Goal: Task Accomplishment & Management: Use online tool/utility

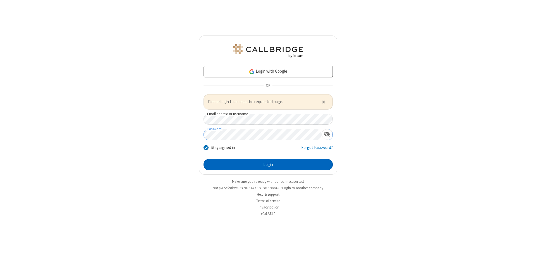
click at [268, 164] on button "Login" at bounding box center [268, 164] width 129 height 11
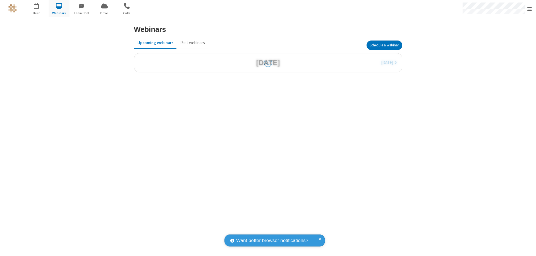
click at [384, 45] on button "Schedule a Webinar" at bounding box center [385, 44] width 36 height 9
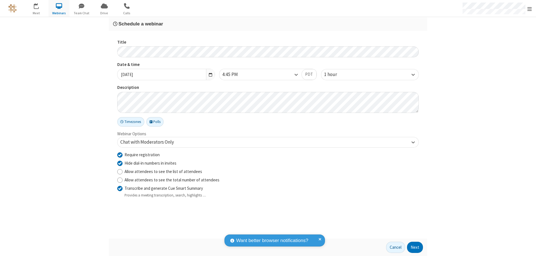
click at [120, 154] on input "Require registration" at bounding box center [119, 155] width 5 height 6
checkbox input "false"
click at [415, 247] on button "Next" at bounding box center [415, 247] width 16 height 11
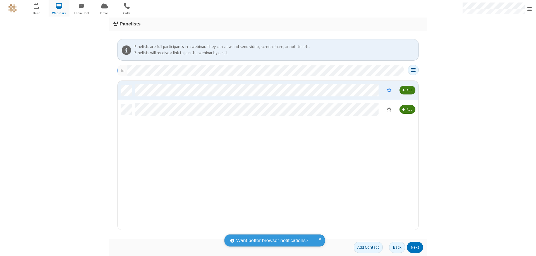
scroll to position [145, 297]
click at [415, 247] on button "Next" at bounding box center [415, 247] width 16 height 11
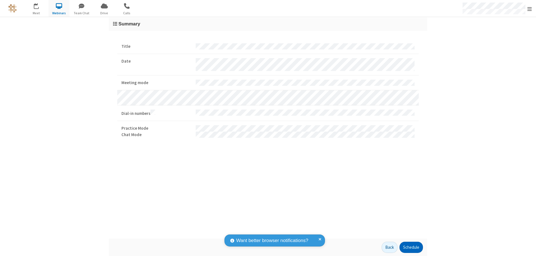
click at [411, 247] on button "Schedule" at bounding box center [411, 247] width 23 height 11
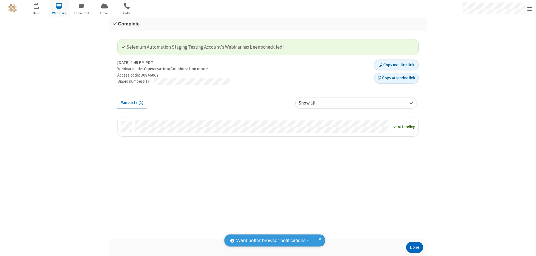
click at [415, 247] on button "Done" at bounding box center [414, 247] width 17 height 11
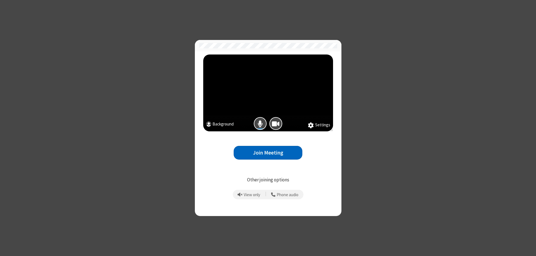
click at [268, 152] on button "Join Meeting" at bounding box center [268, 153] width 69 height 14
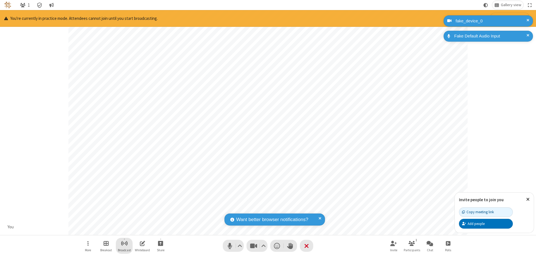
click at [124, 243] on span "Start broadcast" at bounding box center [124, 243] width 7 height 7
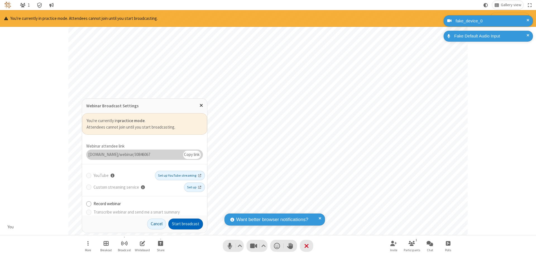
click at [186, 224] on button "Start broadcast" at bounding box center [185, 223] width 35 height 11
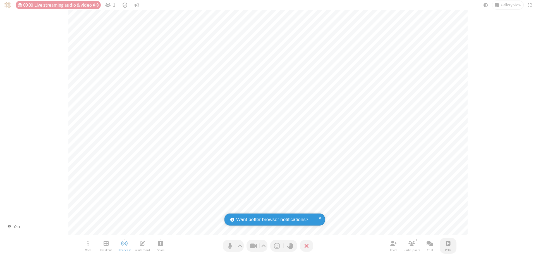
click at [448, 243] on span "Open poll" at bounding box center [448, 243] width 4 height 7
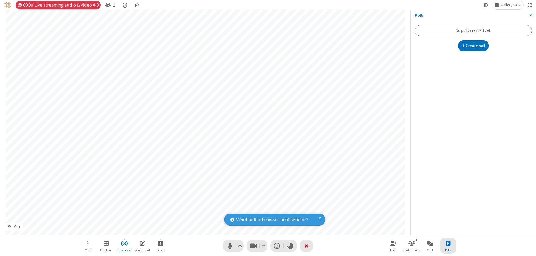
click at [473, 46] on button "Create poll" at bounding box center [473, 45] width 31 height 11
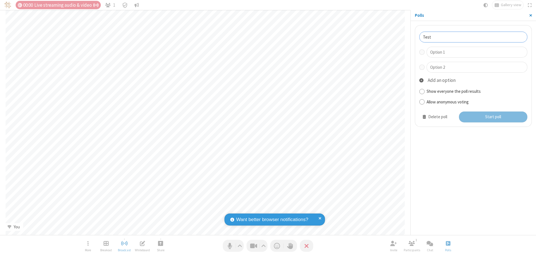
type input "Test"
type input "Yes"
type input "No"
click at [493, 117] on button "Start poll" at bounding box center [493, 116] width 69 height 11
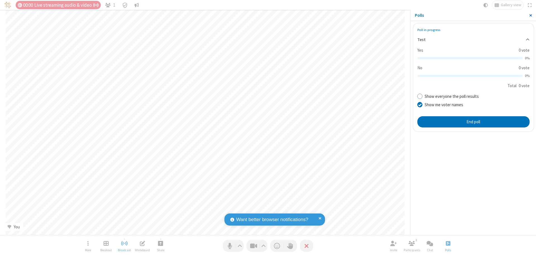
click at [531, 15] on span "Close sidebar" at bounding box center [530, 15] width 3 height 4
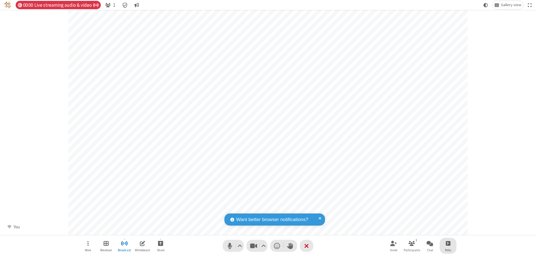
click at [448, 243] on span "Open poll" at bounding box center [448, 243] width 4 height 7
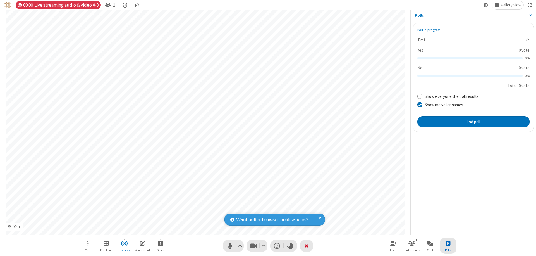
click at [473, 121] on button "End poll" at bounding box center [473, 121] width 112 height 11
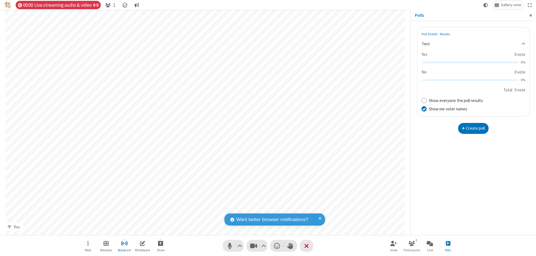
click at [531, 15] on span "Close sidebar" at bounding box center [530, 15] width 3 height 4
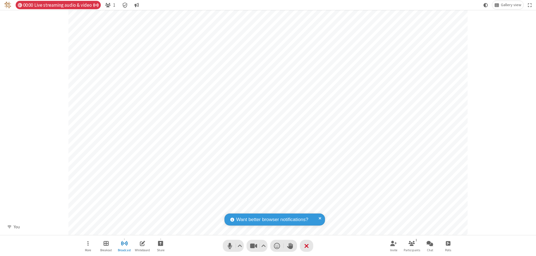
click at [448, 243] on span "Open poll" at bounding box center [448, 243] width 4 height 7
